Goal: Task Accomplishment & Management: Complete application form

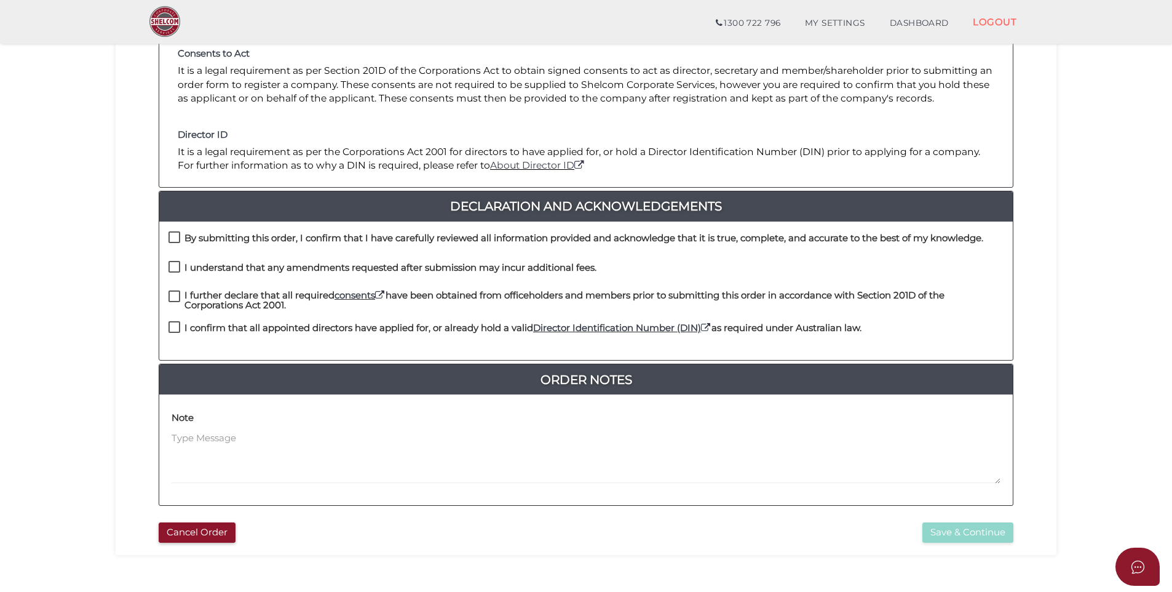
scroll to position [7, 0]
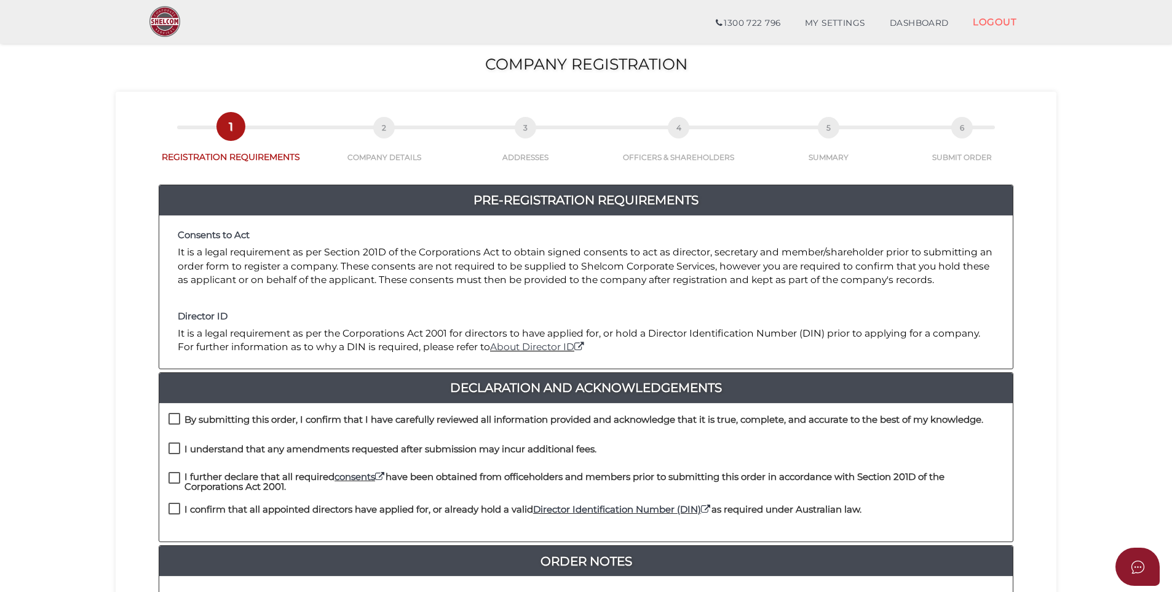
scroll to position [253, 0]
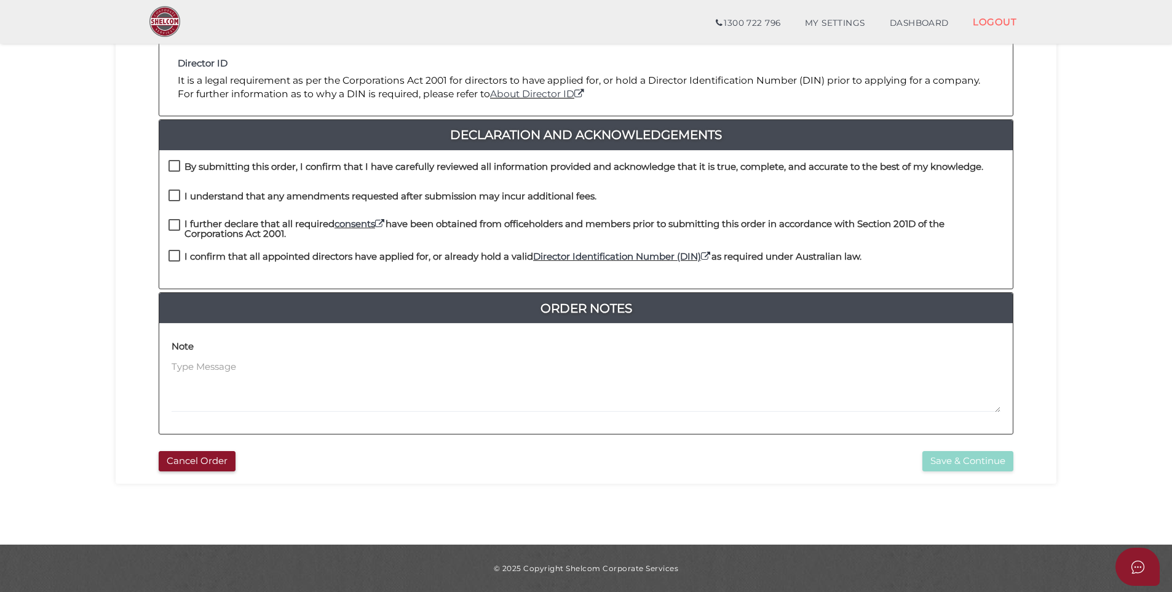
click at [264, 167] on h4 "By submitting this order, I confirm that I have carefully reviewed all informat…" at bounding box center [583, 167] width 799 height 10
checkbox input "true"
click at [231, 202] on label "I understand that any amendments requested after submission may incur additiona…" at bounding box center [382, 198] width 428 height 15
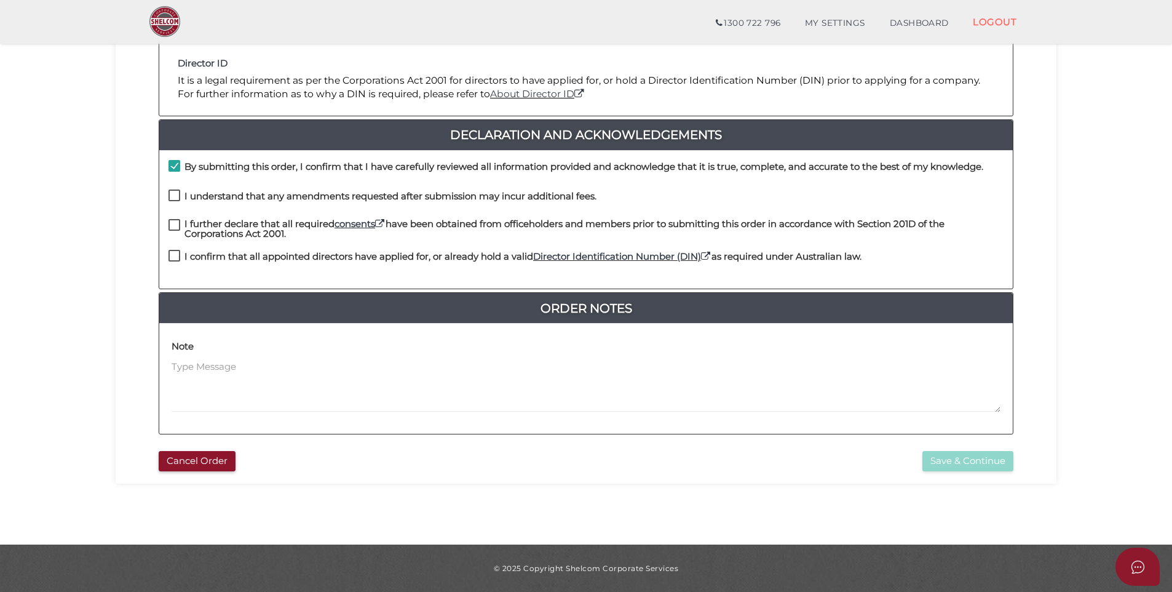
checkbox input "true"
drag, startPoint x: 213, startPoint y: 229, endPoint x: 217, endPoint y: 272, distance: 43.9
click at [213, 232] on h4 "I further declare that all required consents have been obtained from officehold…" at bounding box center [593, 229] width 819 height 20
checkbox input "true"
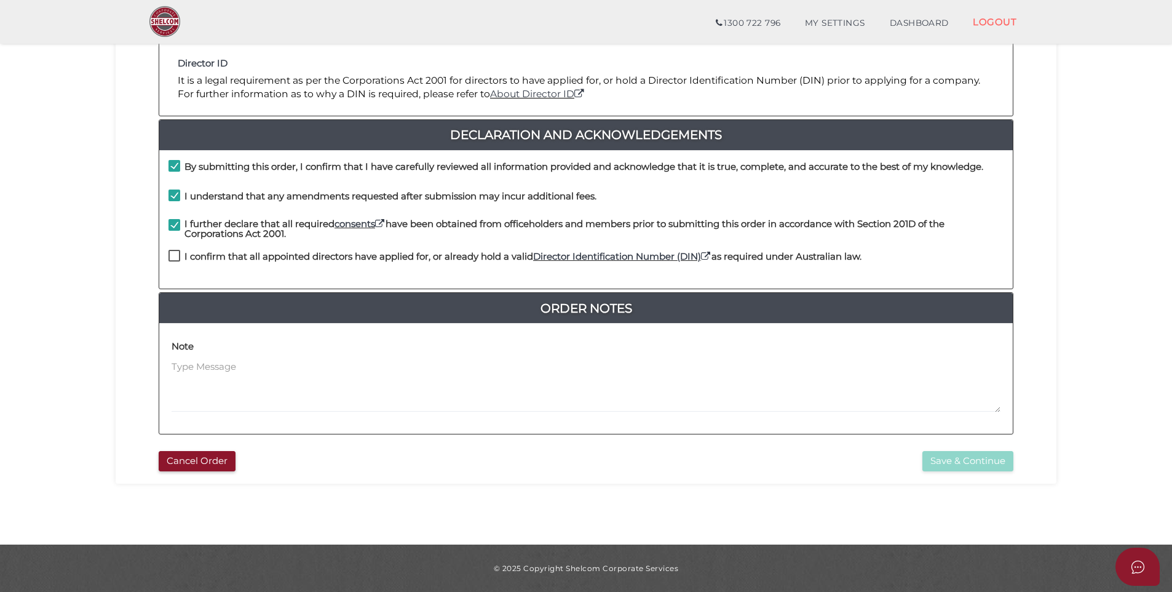
click at [216, 259] on h4 "I confirm that all appointed directors have applied for, or already hold a vali…" at bounding box center [522, 256] width 677 height 10
checkbox input "true"
click at [986, 465] on button "Save & Continue" at bounding box center [967, 461] width 91 height 20
